Goal: Task Accomplishment & Management: Complete application form

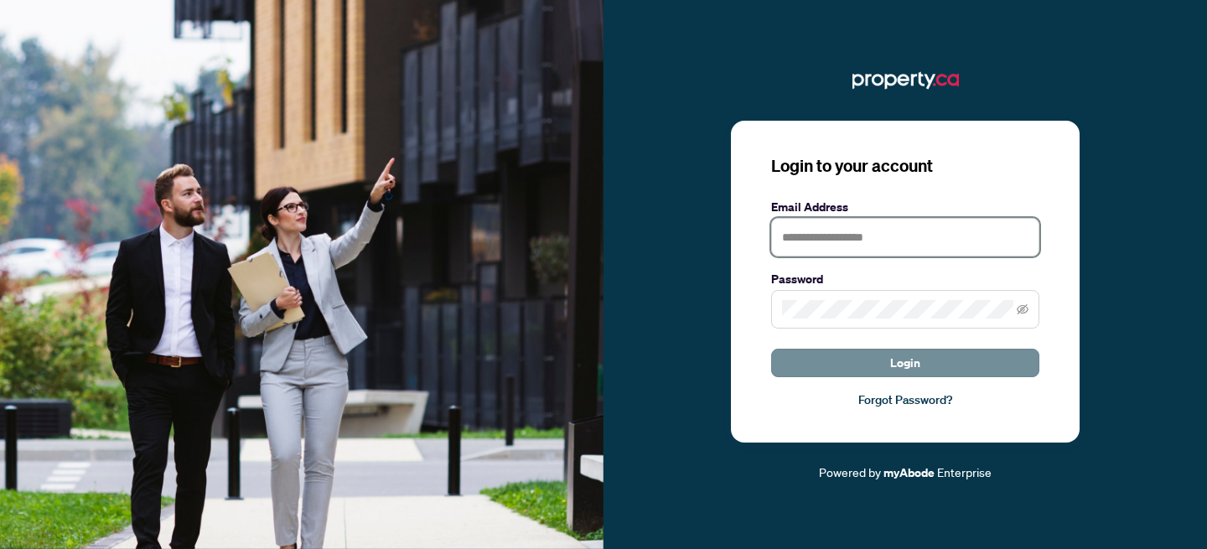
type input "**********"
click at [882, 365] on button "Login" at bounding box center [905, 363] width 268 height 28
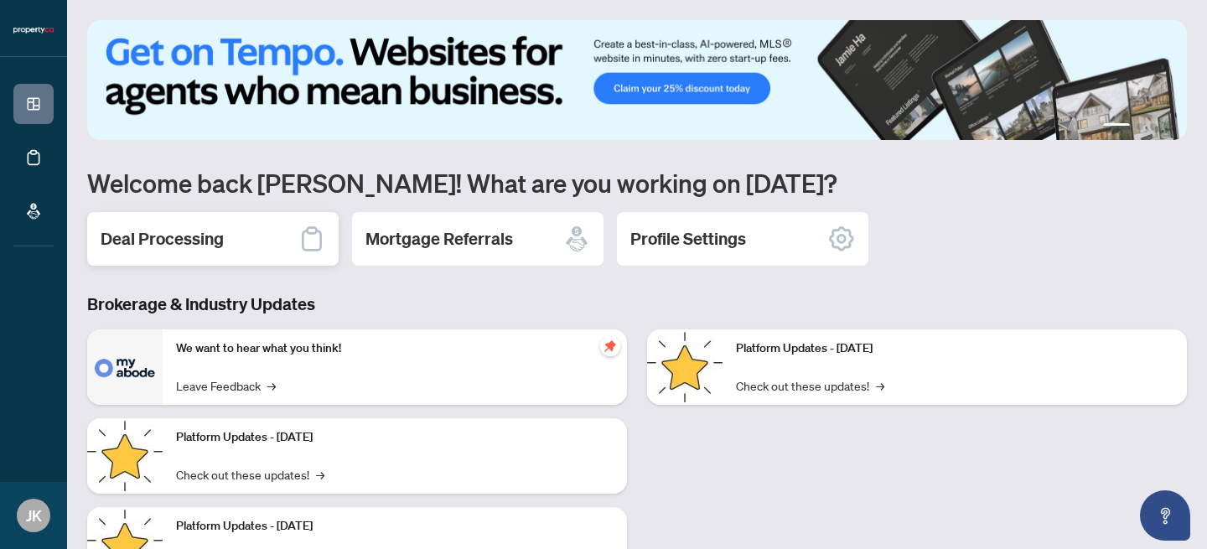
click at [236, 242] on div "Deal Processing" at bounding box center [212, 239] width 251 height 54
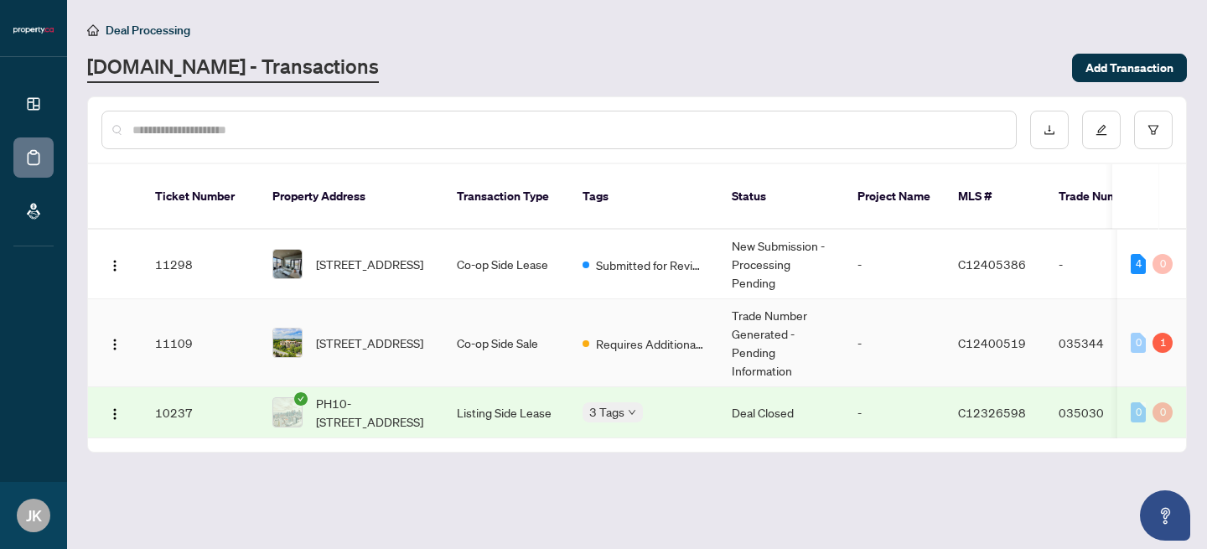
click at [591, 333] on div "Requires Additional Docs" at bounding box center [643, 343] width 122 height 20
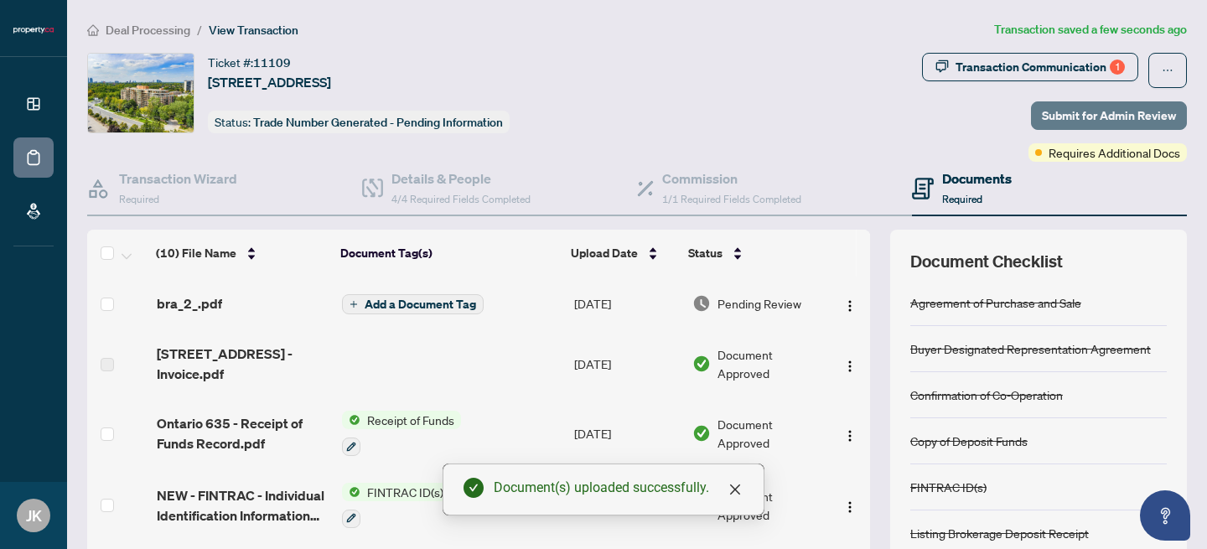
click at [1094, 113] on span "Submit for Admin Review" at bounding box center [1109, 115] width 134 height 27
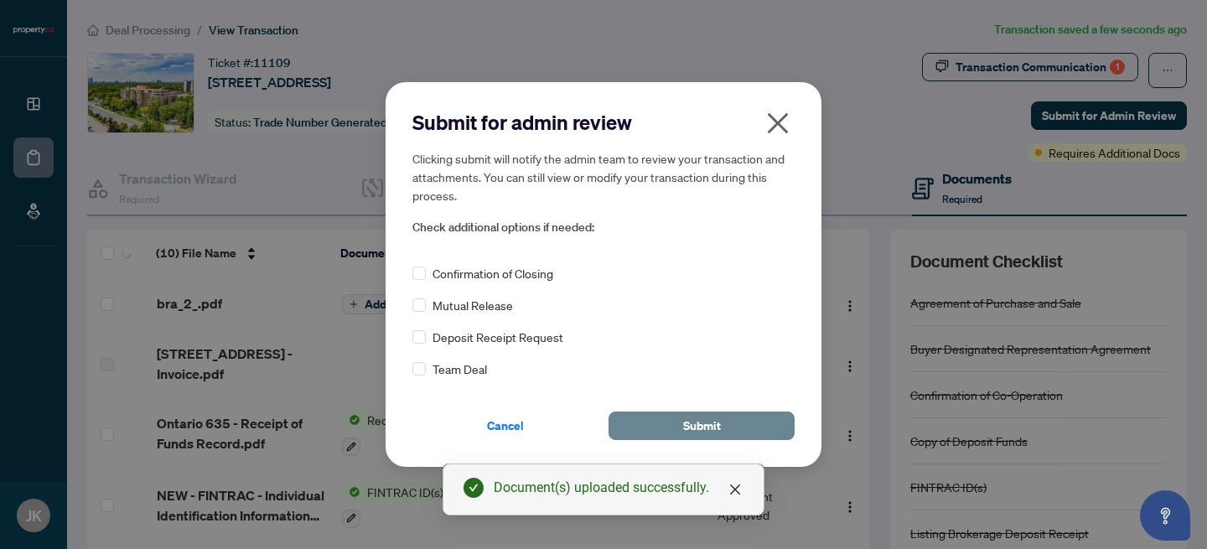
click at [712, 427] on span "Submit" at bounding box center [702, 425] width 38 height 27
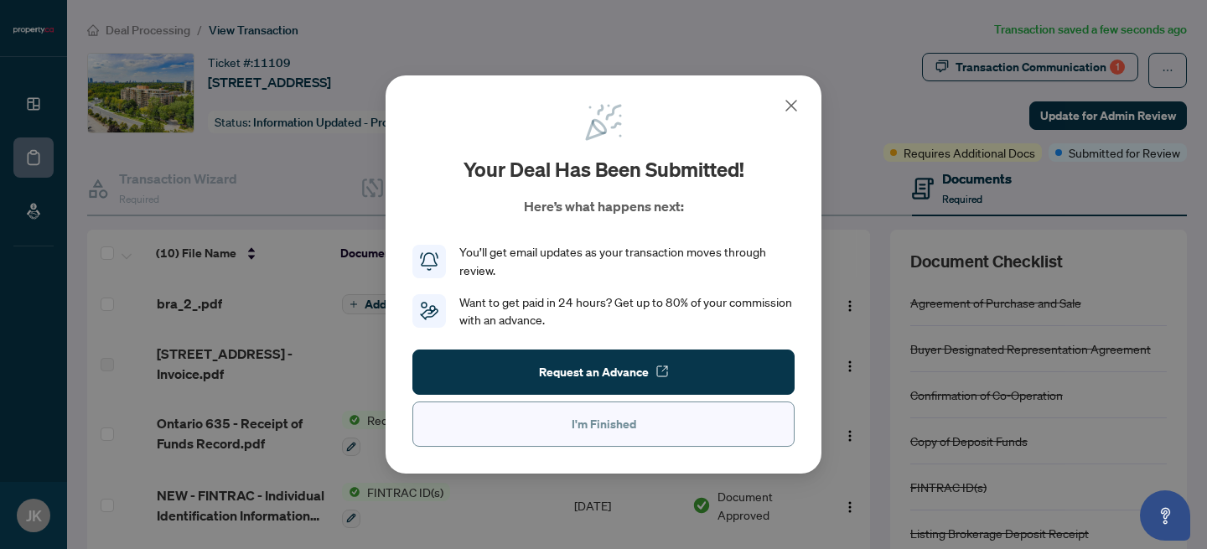
click at [594, 418] on span "I'm Finished" at bounding box center [604, 424] width 65 height 27
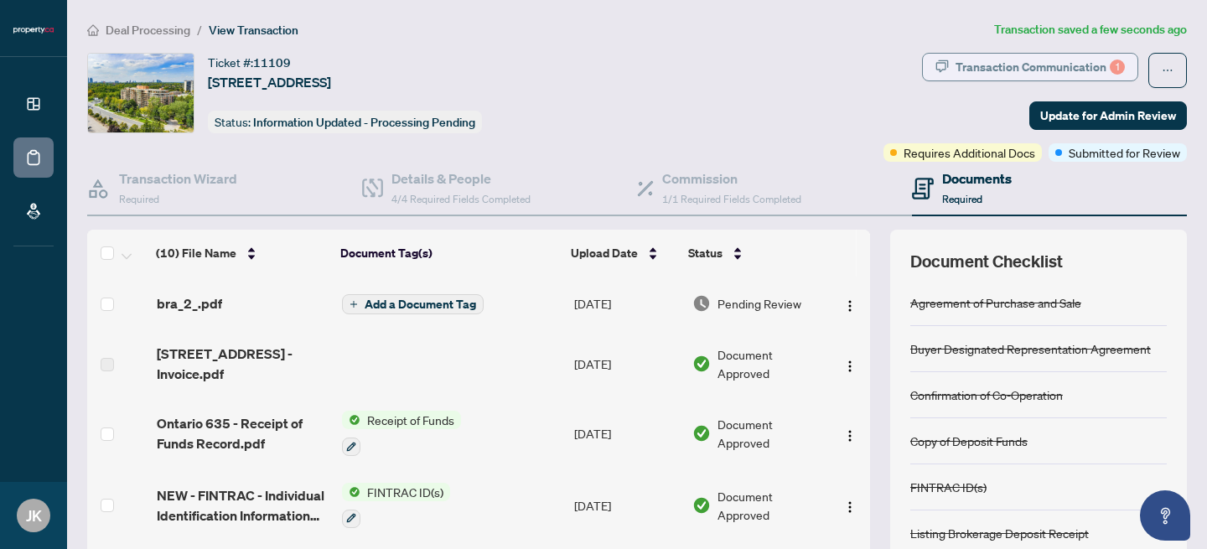
click at [1044, 73] on div "Transaction Communication 1" at bounding box center [1039, 67] width 169 height 27
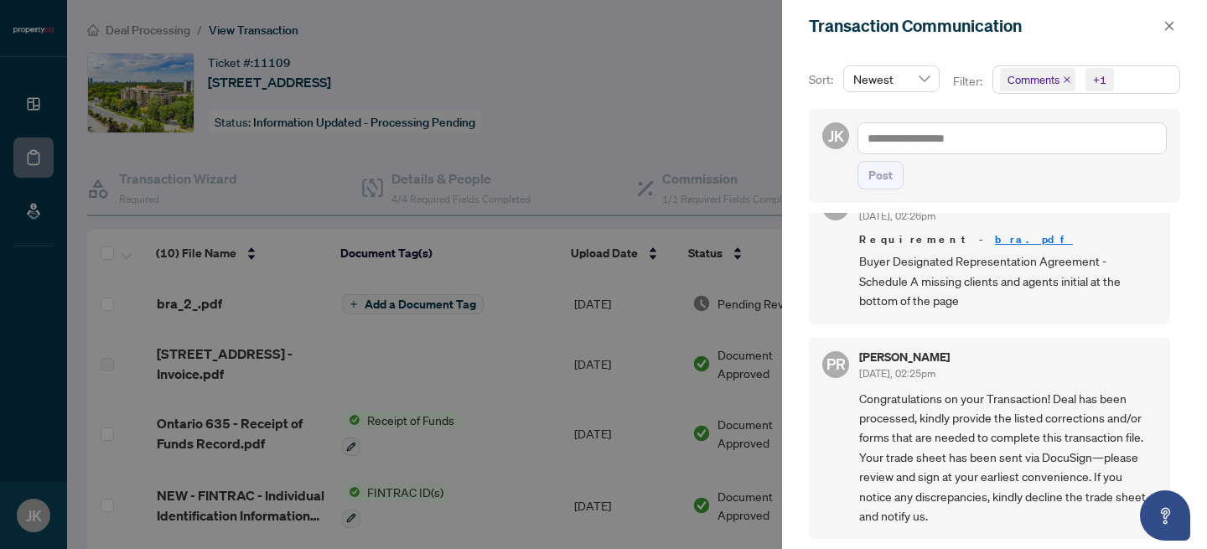
scroll to position [3, 0]
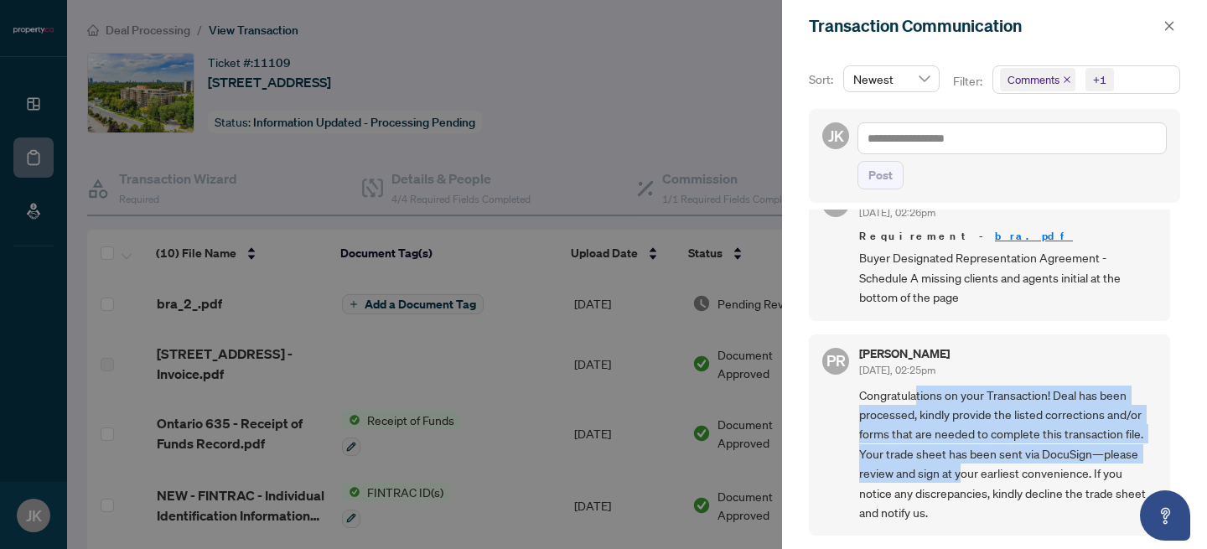
drag, startPoint x: 958, startPoint y: 403, endPoint x: 960, endPoint y: 479, distance: 76.3
click at [960, 479] on span "Congratulations on your Transaction! Deal has been processed, kindly provide th…" at bounding box center [1008, 454] width 298 height 137
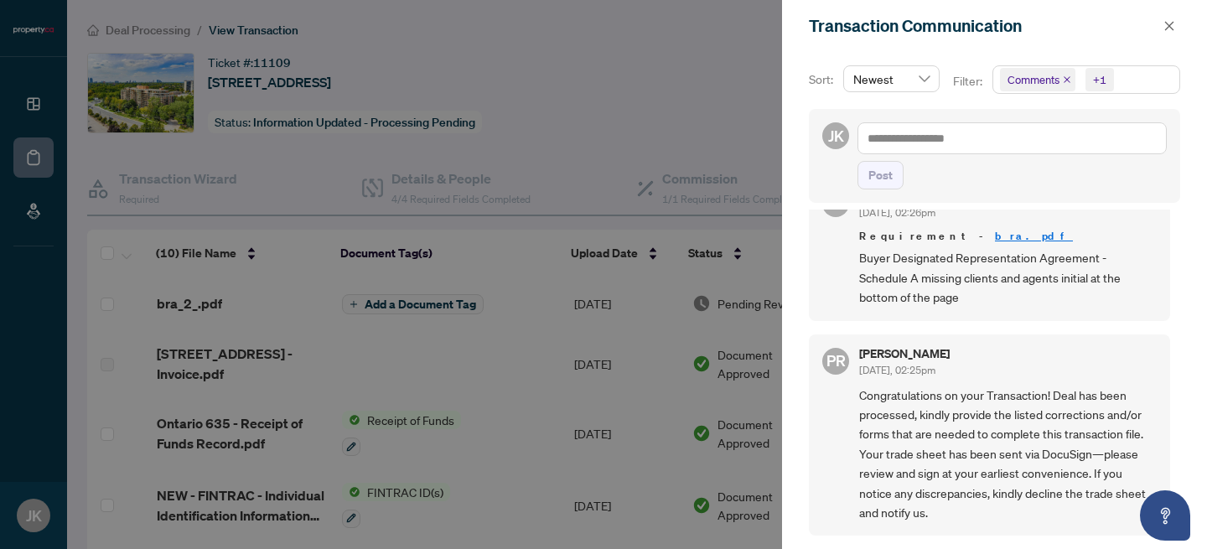
scroll to position [0, 0]
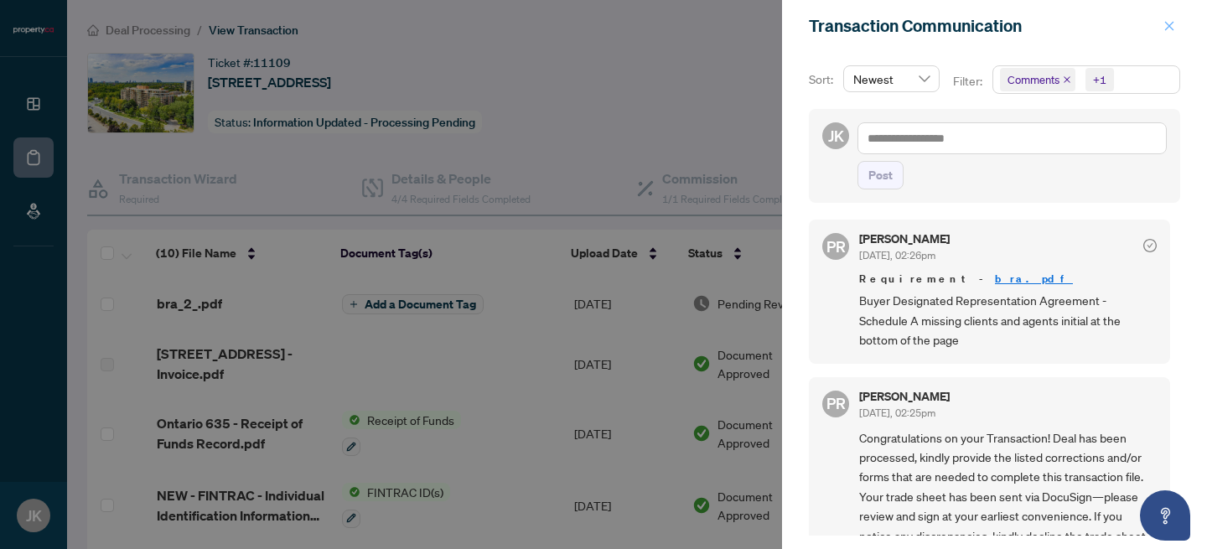
click at [1173, 28] on icon "close" at bounding box center [1169, 26] width 12 height 12
